Goal: Ask a question

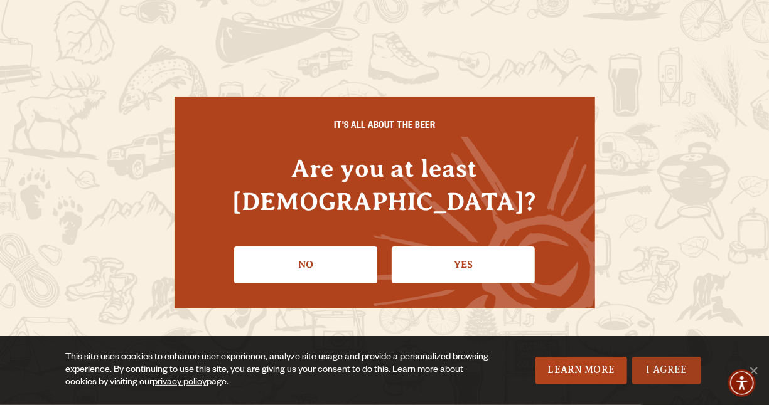
click at [676, 380] on link "I Agree" at bounding box center [666, 371] width 69 height 28
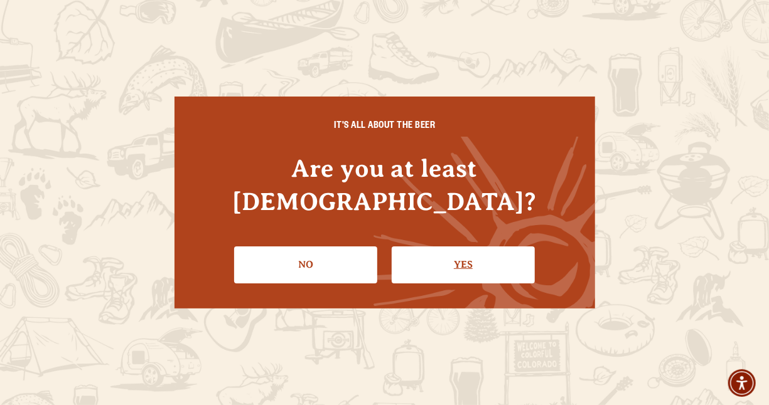
click at [429, 247] on link "Yes" at bounding box center [463, 265] width 143 height 36
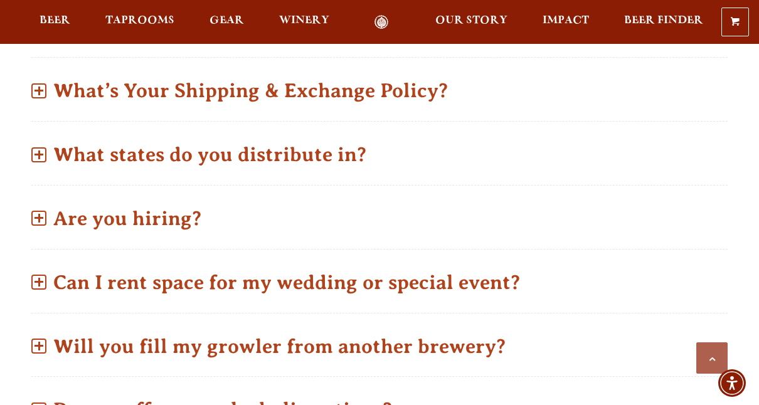
scroll to position [607, 0]
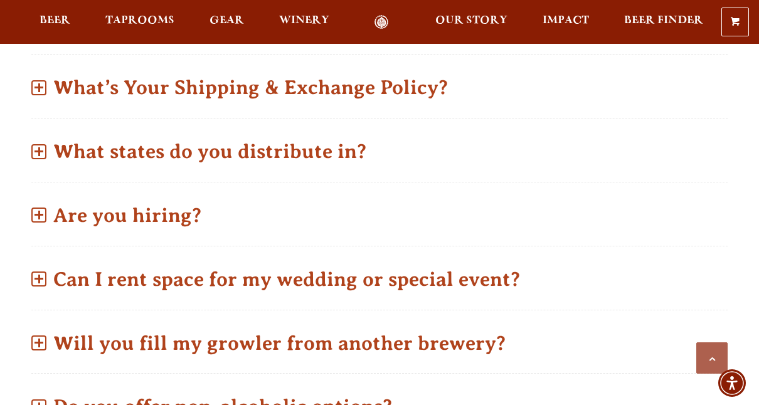
click at [274, 257] on p "Can I rent space for my wedding or special event?" at bounding box center [379, 279] width 697 height 45
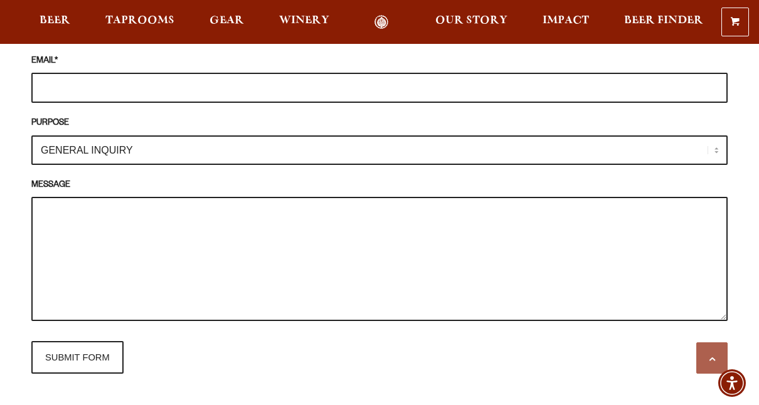
scroll to position [1389, 0]
click at [717, 136] on select "GENERAL INQUIRY TAPROOM / BREWERY WINERY BOOK A TOUR MEDIA INQUIRY GEAR SHOP [P…" at bounding box center [379, 150] width 697 height 29
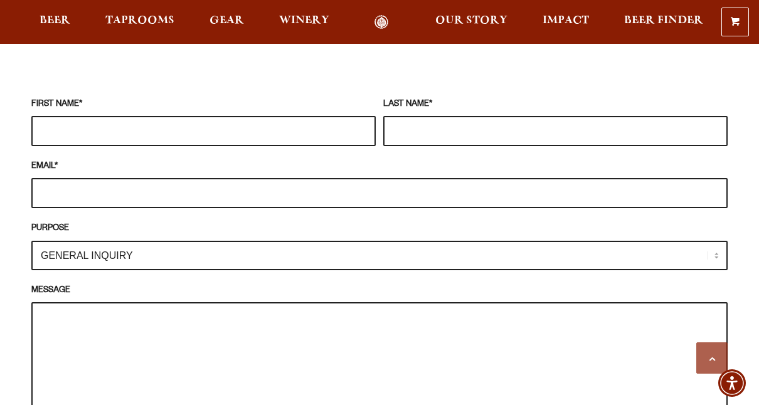
scroll to position [1285, 0]
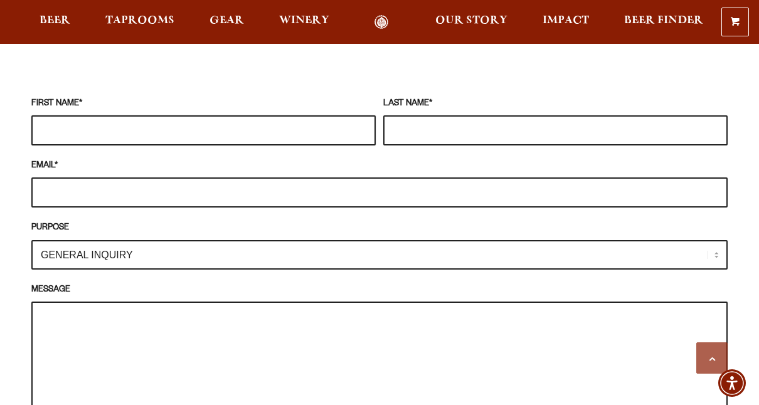
click at [182, 115] on input "FIRST NAME *" at bounding box center [203, 130] width 344 height 30
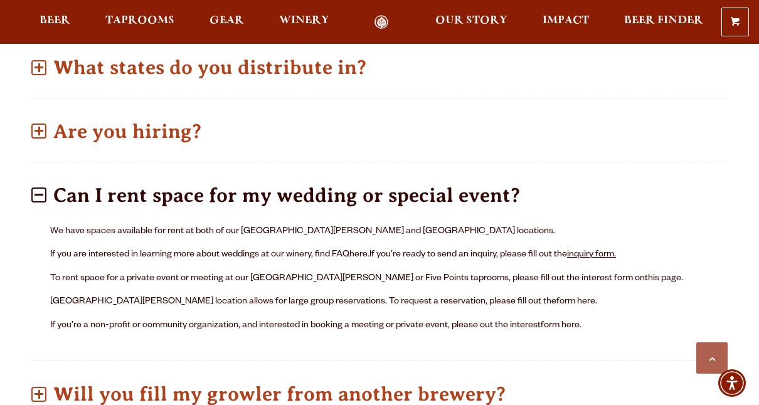
scroll to position [740, 0]
